Goal: Check status

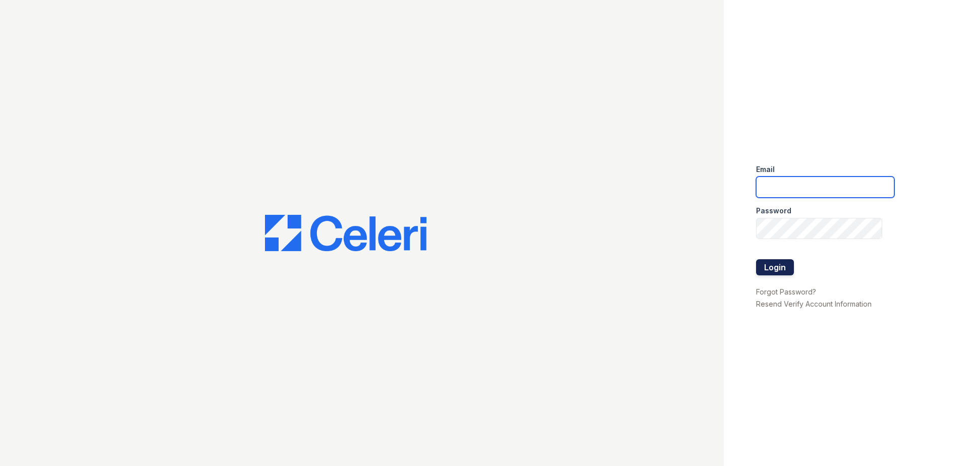
type input "[EMAIL_ADDRESS][DOMAIN_NAME]"
click at [779, 268] on button "Login" at bounding box center [775, 267] width 38 height 16
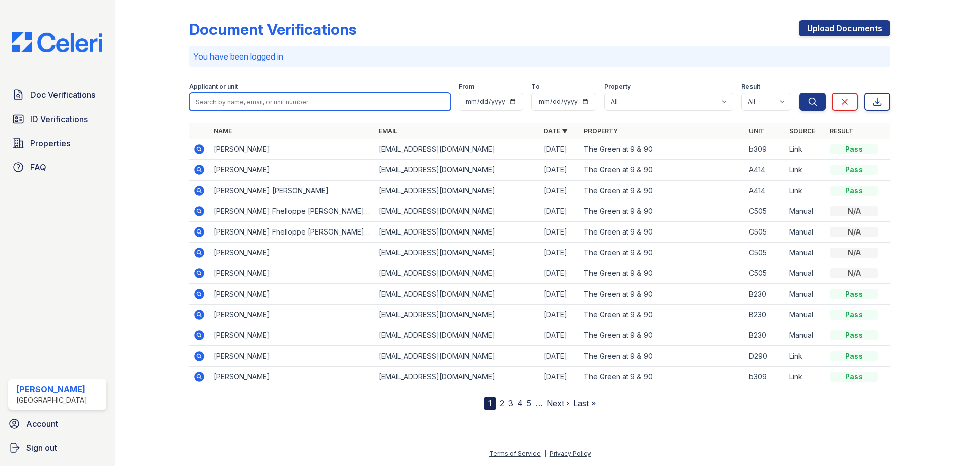
click at [430, 101] on input "search" at bounding box center [320, 102] width 262 height 18
type input "b411"
click at [800, 93] on button "Search" at bounding box center [813, 102] width 26 height 18
